Goal: Task Accomplishment & Management: Use online tool/utility

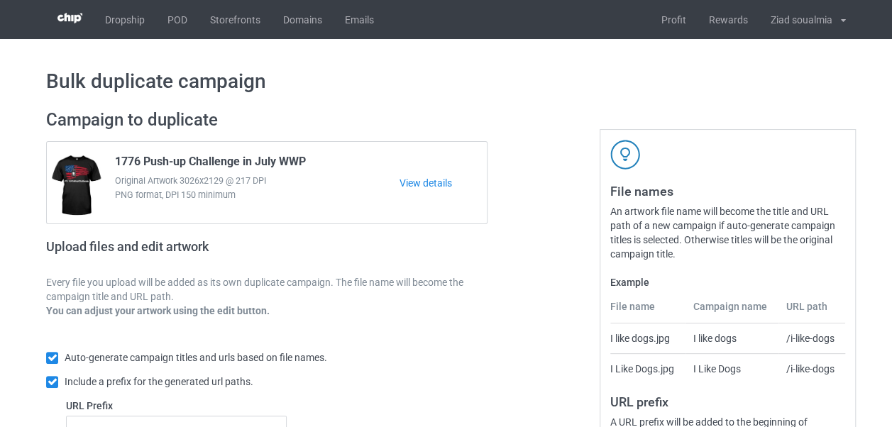
scroll to position [262, 0]
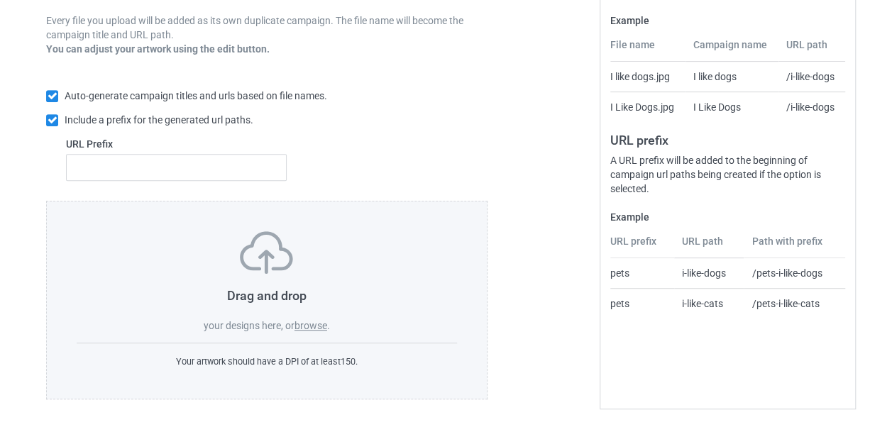
click at [382, 305] on div "Drag and drop your designs here, or browse ." at bounding box center [267, 281] width 380 height 101
click at [277, 279] on div "Drag and drop your designs here, or browse ." at bounding box center [267, 281] width 380 height 101
click at [309, 323] on label "browse" at bounding box center [310, 325] width 33 height 11
click at [0, 0] on input "browse" at bounding box center [0, 0] width 0 height 0
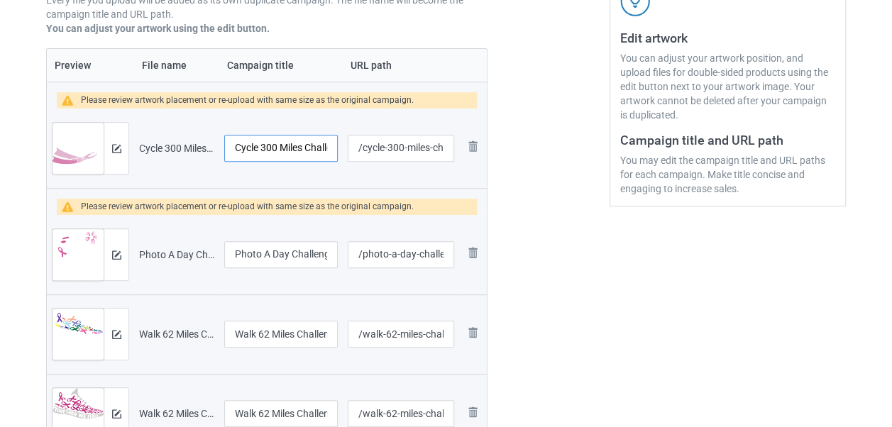
scroll to position [0, 61]
drag, startPoint x: 308, startPoint y: 143, endPoint x: 360, endPoint y: 145, distance: 52.5
click at [360, 145] on tr "Preview and edit artwork Cycle 300 Miles Challenge For ACS.png Cycle 300 Miles …" at bounding box center [267, 148] width 440 height 79
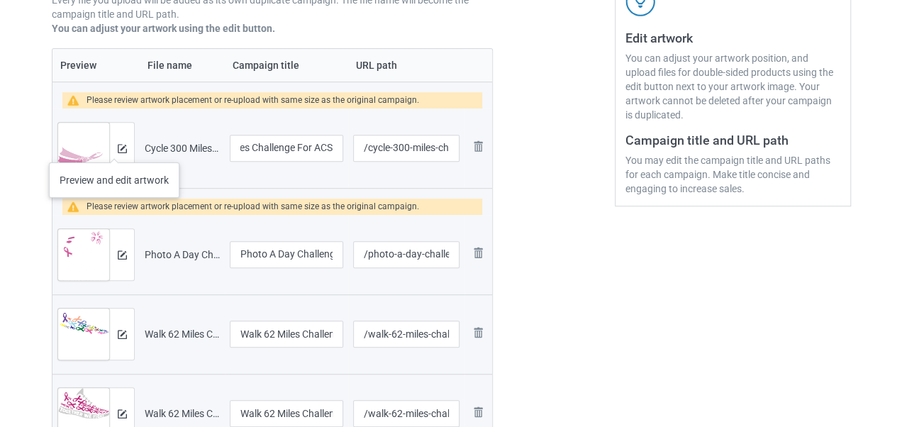
scroll to position [0, 0]
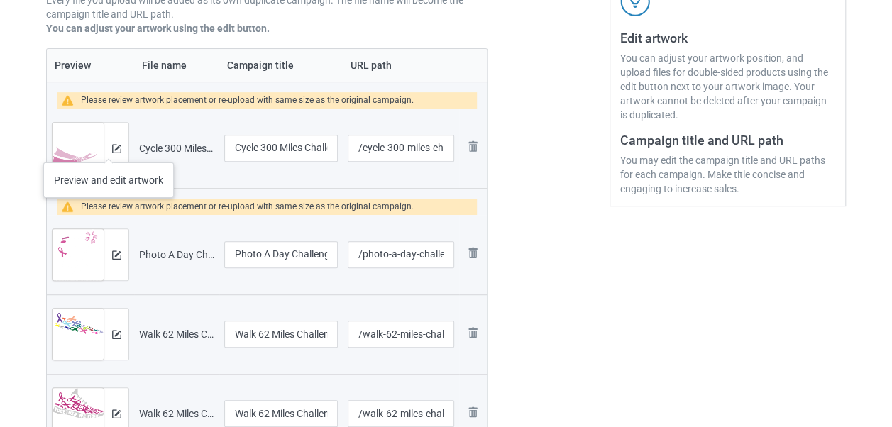
click at [108, 148] on div at bounding box center [116, 148] width 25 height 51
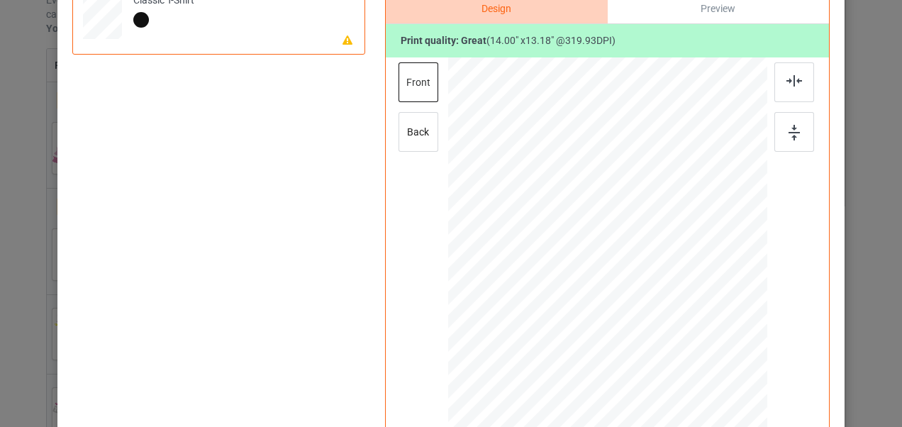
scroll to position [177, 0]
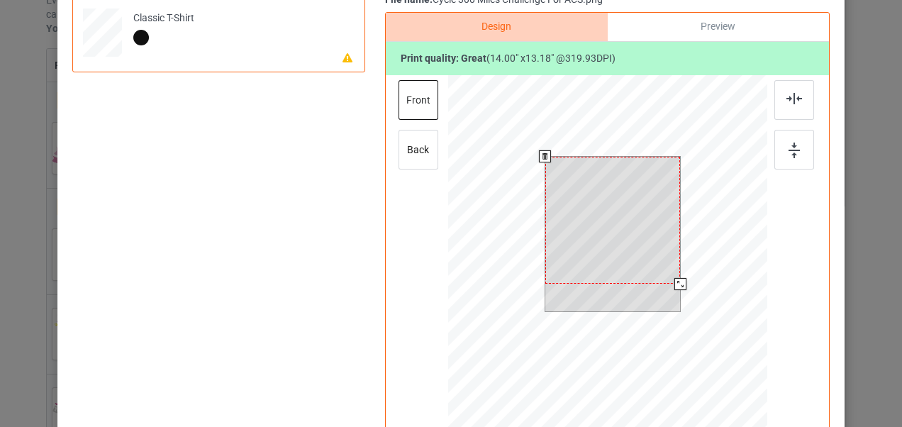
click at [620, 192] on div at bounding box center [614, 220] width 136 height 127
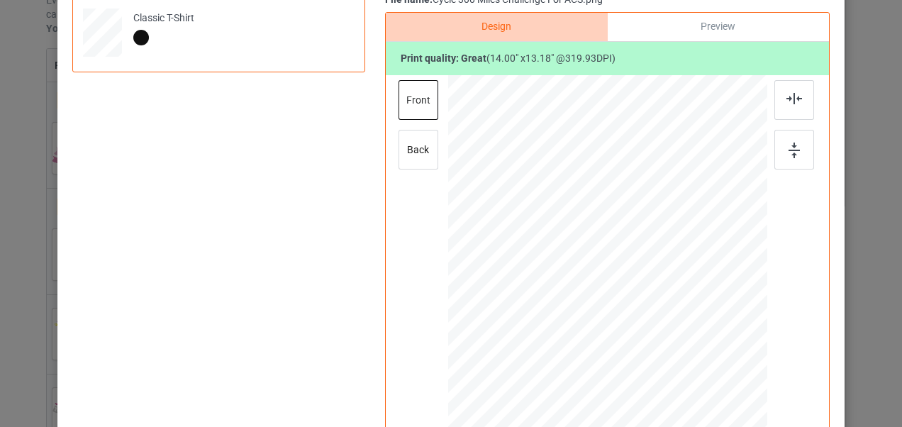
click at [874, 234] on div "Back to Bulk duplicate campaign Design editor Save Changes Classic T-Shirt File…" at bounding box center [451, 213] width 902 height 427
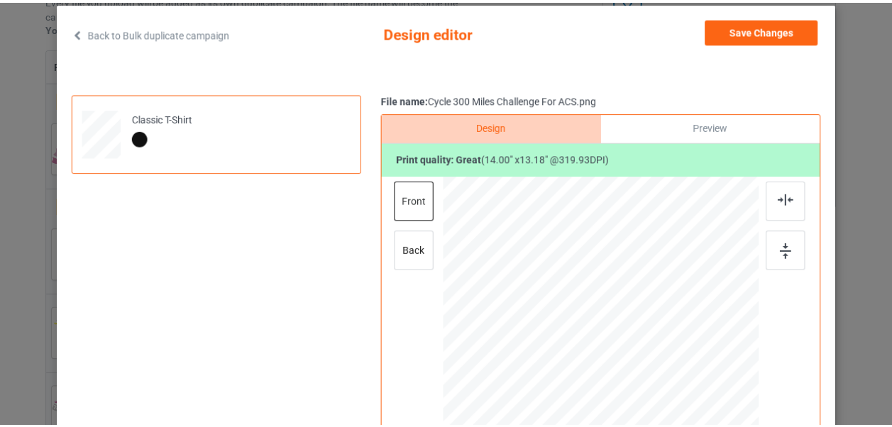
scroll to position [75, 0]
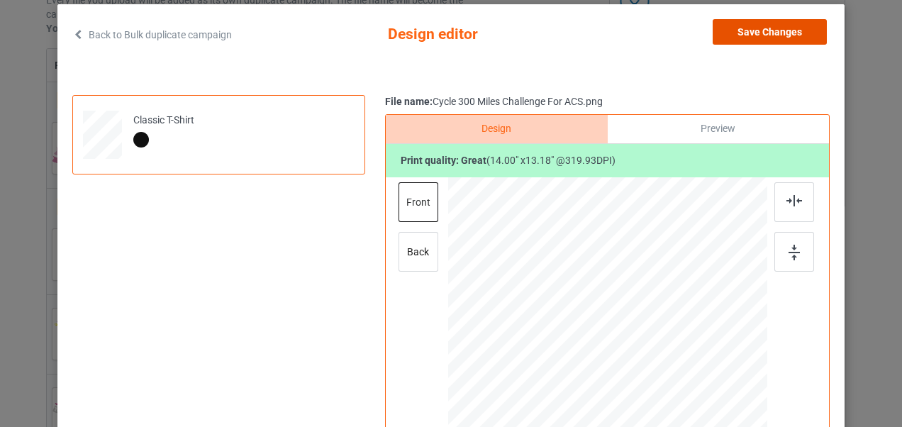
click at [790, 35] on button "Save Changes" at bounding box center [770, 32] width 114 height 26
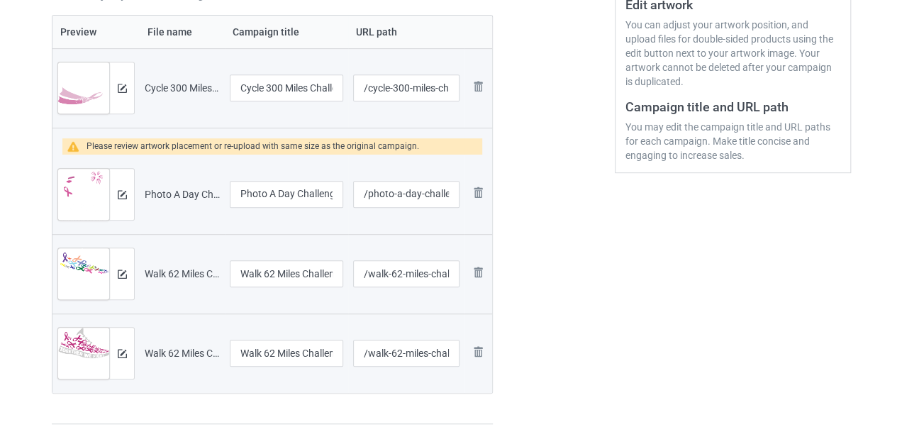
scroll to position [319, 0]
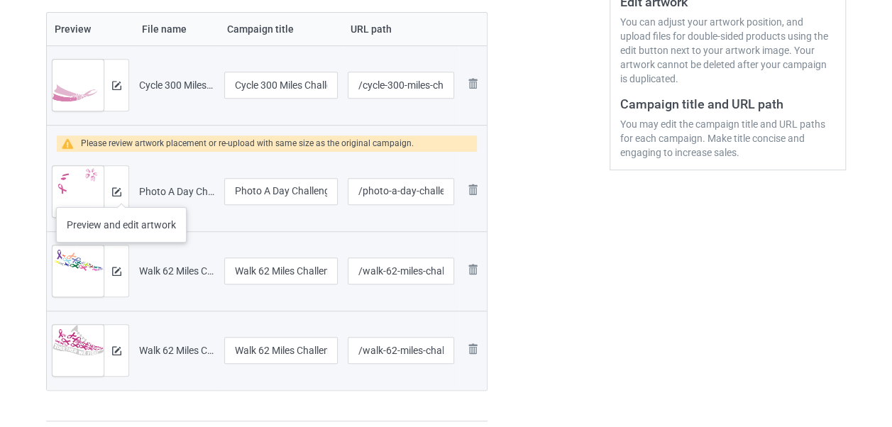
click at [121, 193] on div at bounding box center [116, 191] width 25 height 51
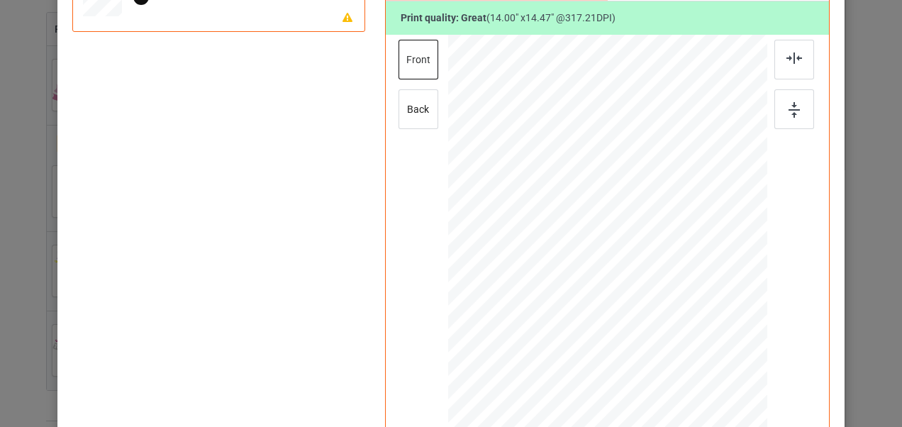
scroll to position [221, 0]
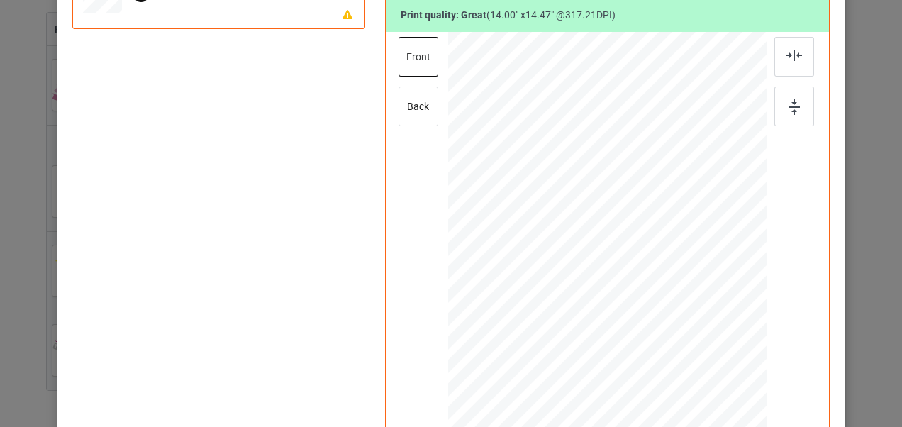
click at [869, 209] on div "Back to Bulk duplicate campaign Design editor Save Changes 1 products need artw…" at bounding box center [451, 213] width 902 height 427
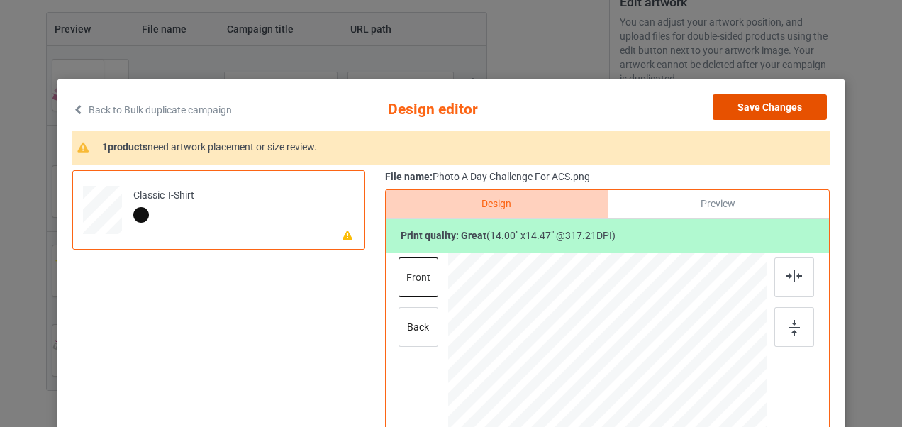
click at [786, 108] on button "Save Changes" at bounding box center [770, 107] width 114 height 26
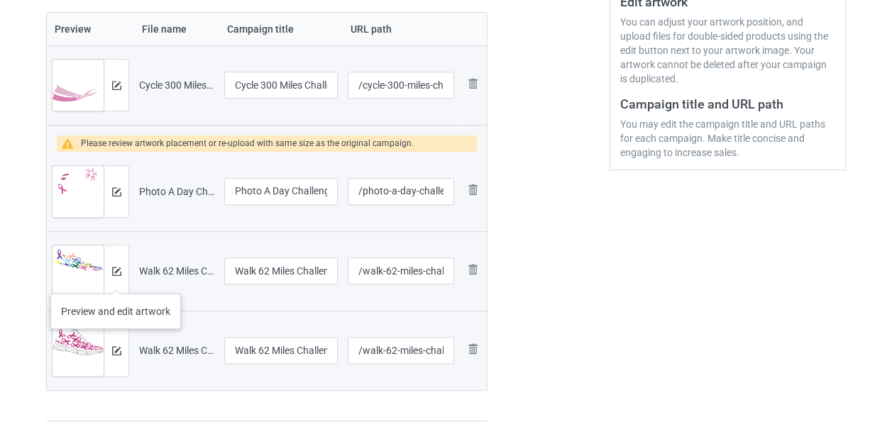
click at [115, 280] on div at bounding box center [116, 270] width 25 height 51
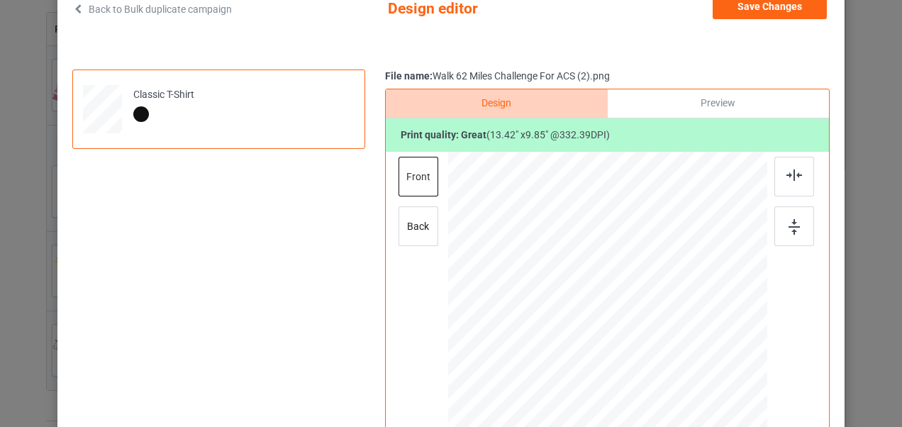
scroll to position [93, 0]
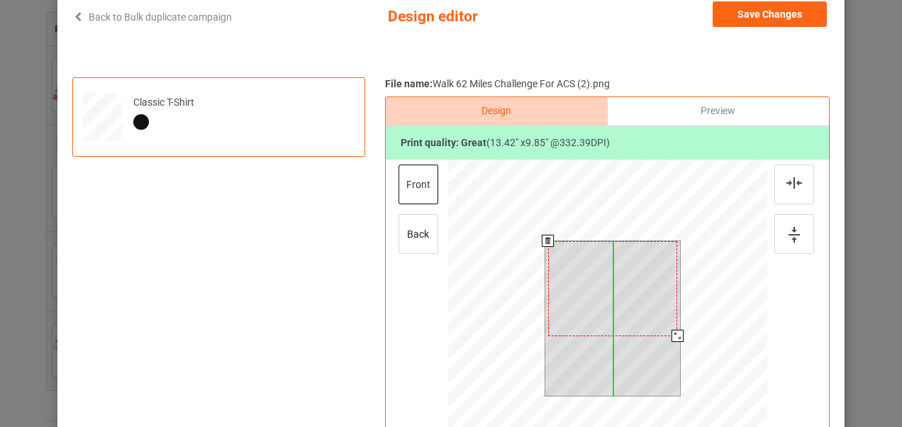
click at [569, 312] on div at bounding box center [613, 288] width 130 height 95
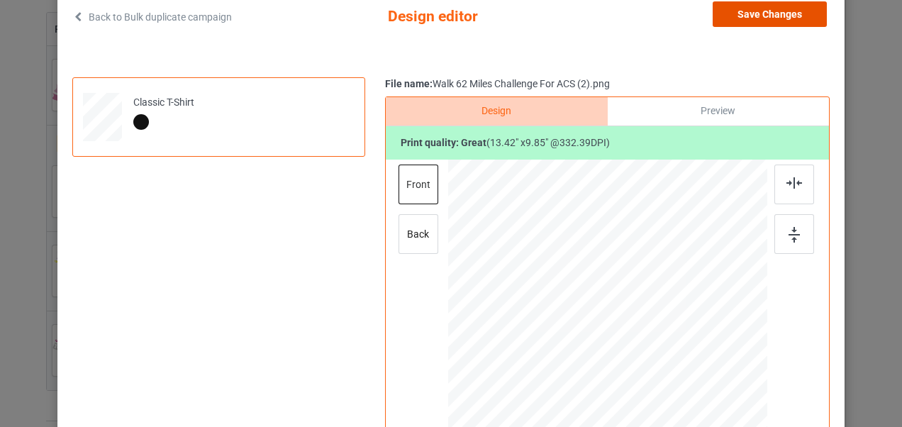
click at [746, 24] on button "Save Changes" at bounding box center [770, 14] width 114 height 26
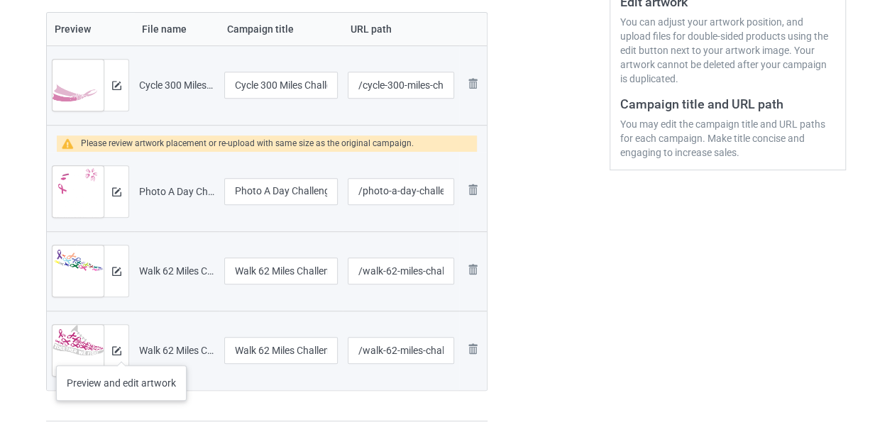
click at [121, 351] on div at bounding box center [116, 350] width 25 height 51
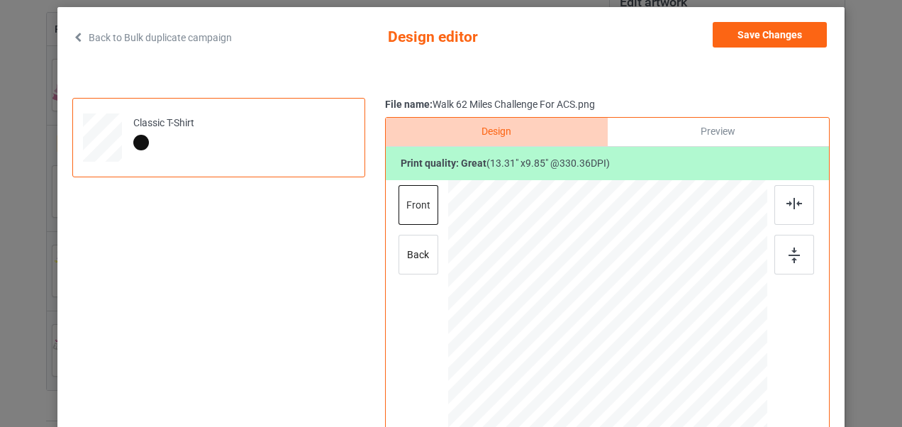
scroll to position [67, 0]
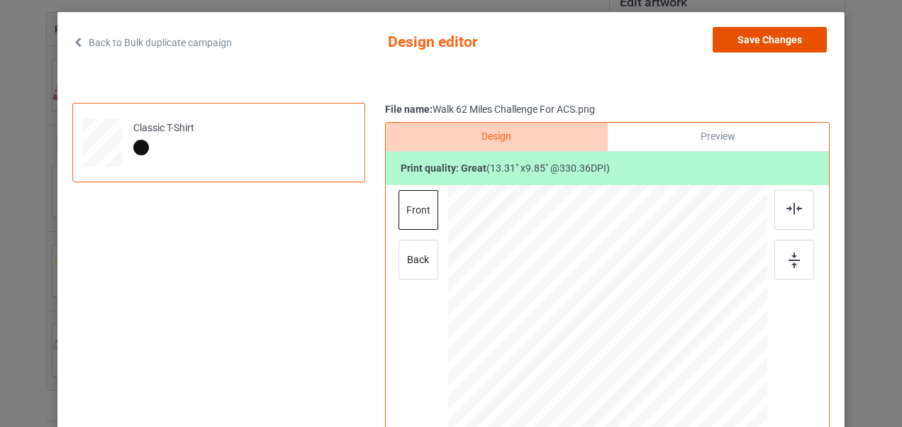
click at [774, 40] on button "Save Changes" at bounding box center [770, 40] width 114 height 26
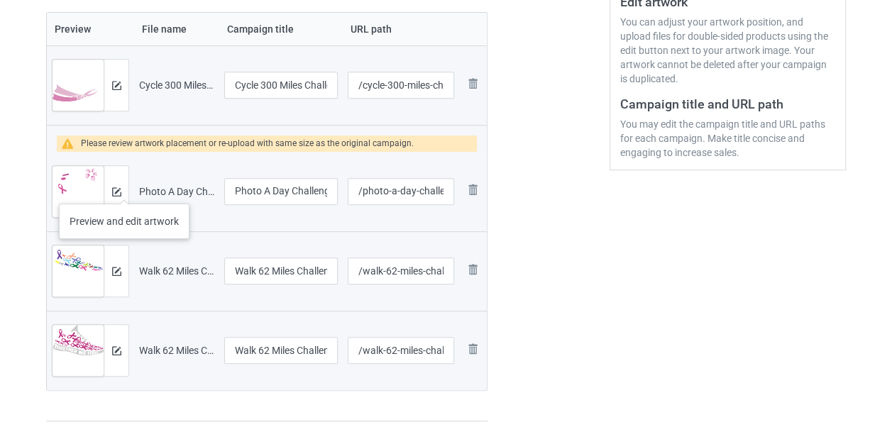
click at [123, 189] on div at bounding box center [116, 191] width 25 height 51
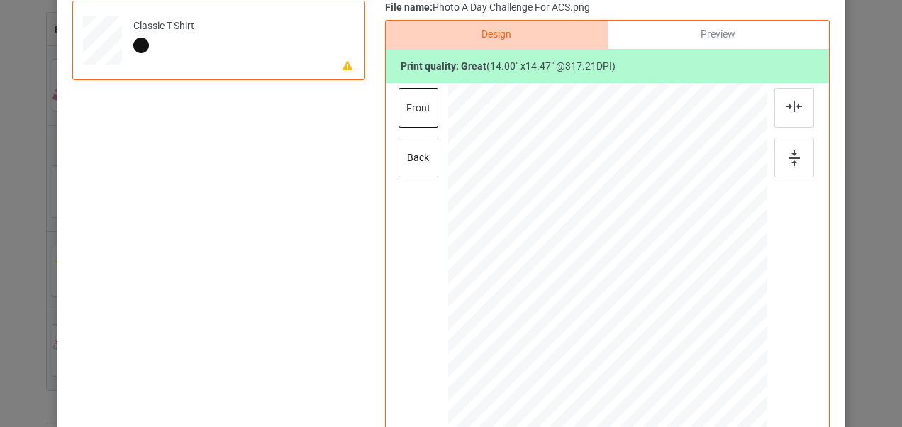
scroll to position [170, 0]
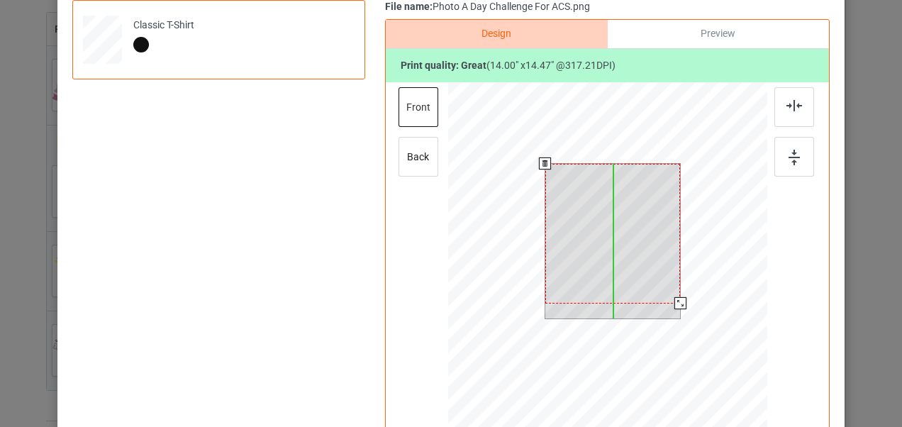
drag, startPoint x: 612, startPoint y: 211, endPoint x: 612, endPoint y: 199, distance: 12.1
click at [612, 199] on div at bounding box center [614, 234] width 136 height 140
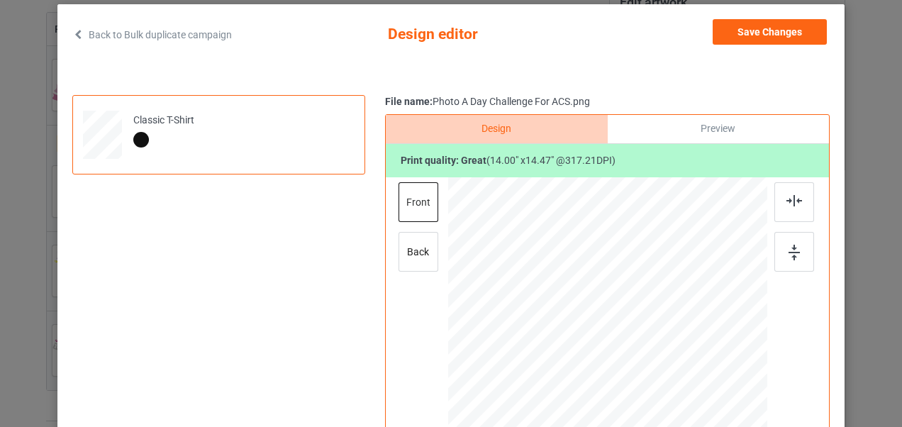
scroll to position [0, 0]
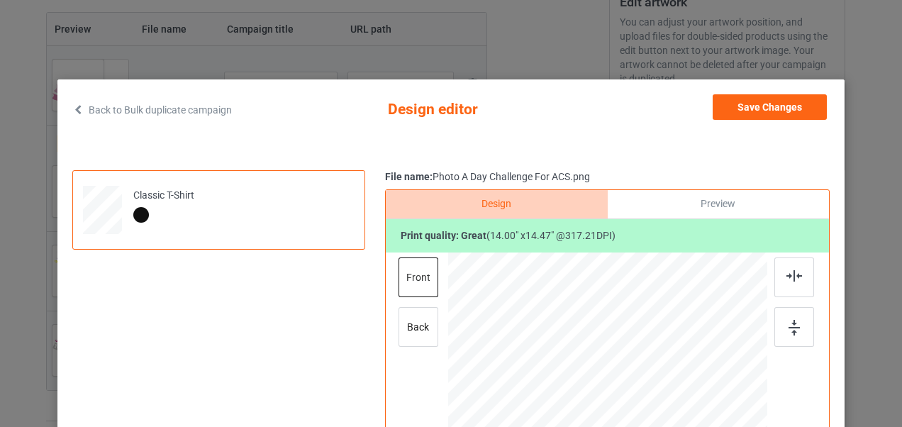
click at [710, 210] on div "Preview" at bounding box center [718, 204] width 221 height 28
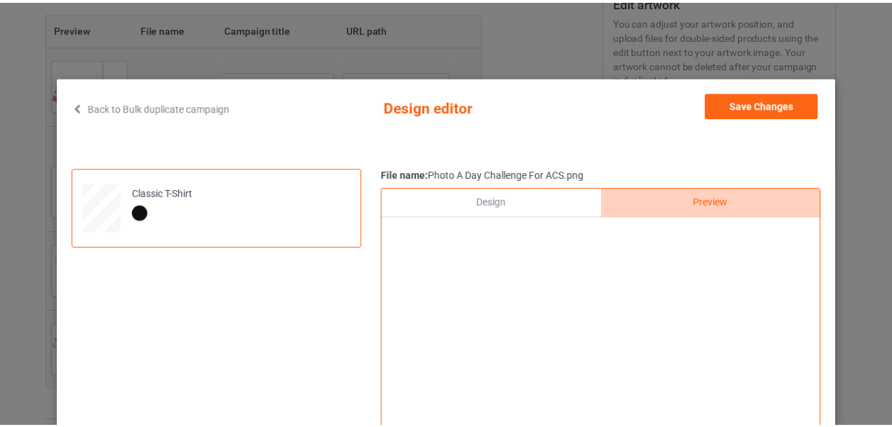
scroll to position [1, 0]
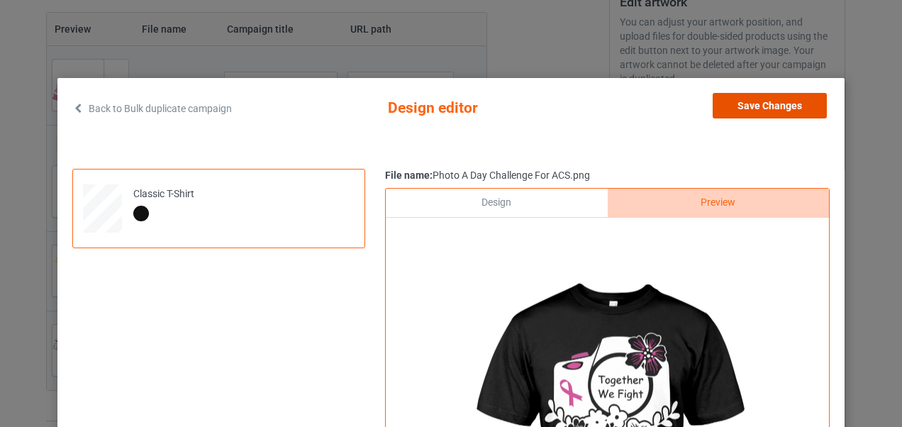
click at [797, 109] on button "Save Changes" at bounding box center [770, 106] width 114 height 26
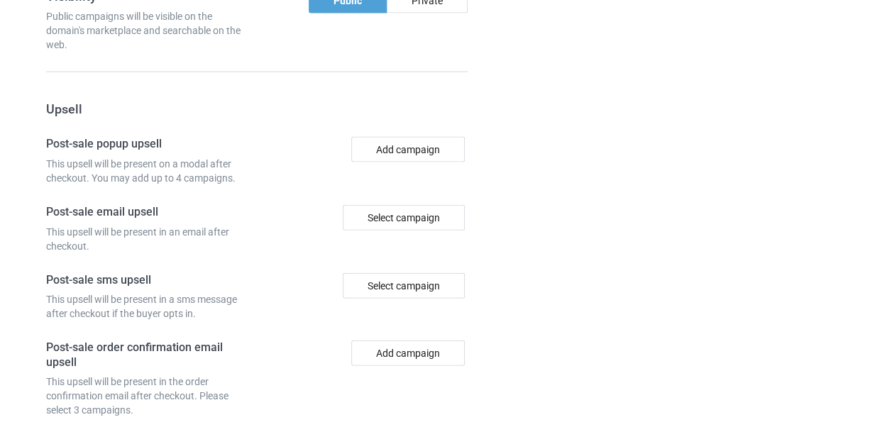
scroll to position [1612, 0]
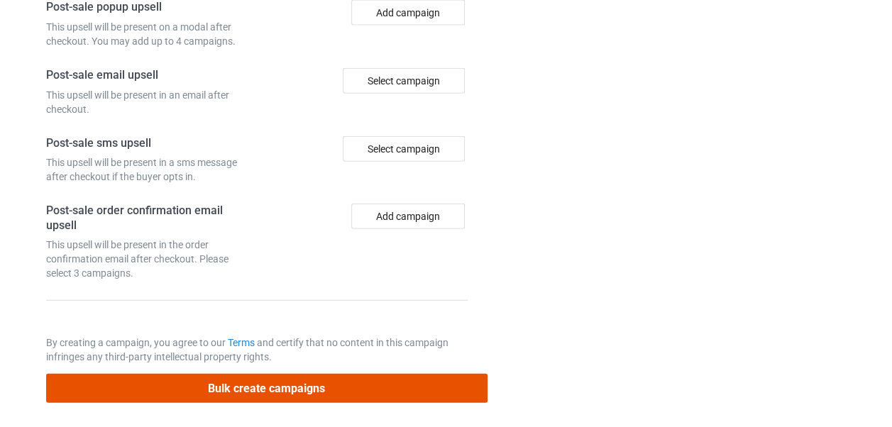
click at [360, 386] on button "Bulk create campaigns" at bounding box center [266, 388] width 441 height 29
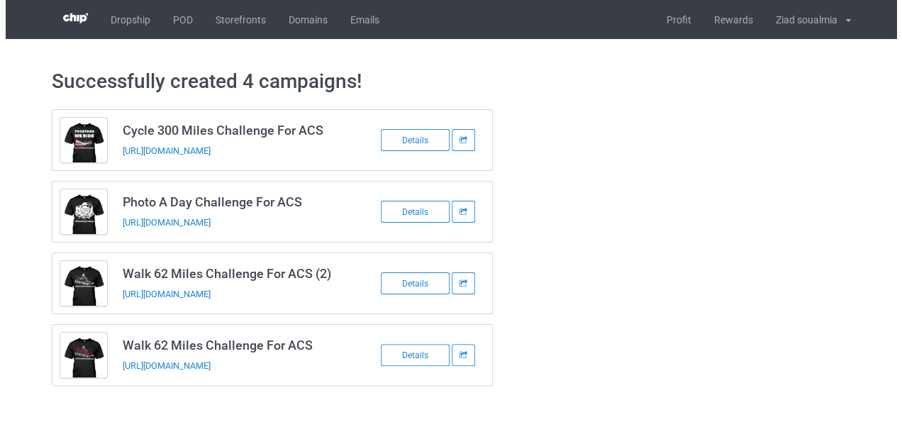
scroll to position [0, 0]
click at [434, 138] on div "Details" at bounding box center [414, 140] width 69 height 22
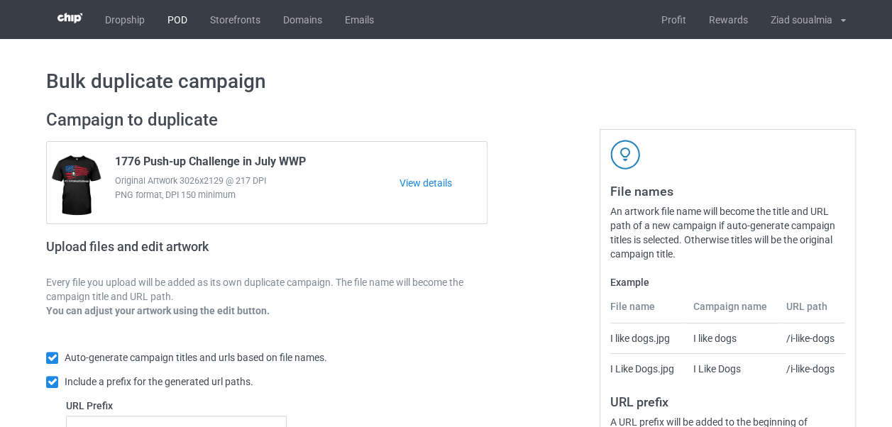
click at [179, 11] on link "POD" at bounding box center [177, 19] width 43 height 39
